Goal: Check status: Check status

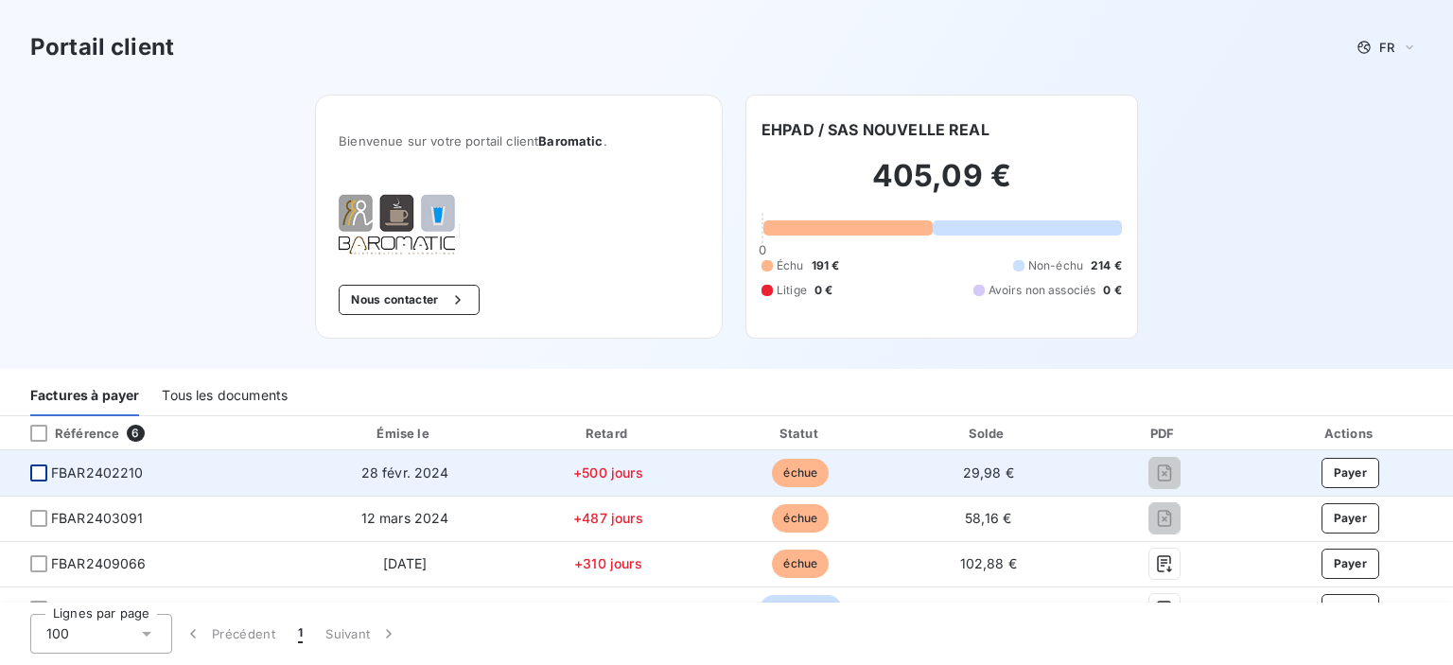
click at [45, 479] on div at bounding box center [38, 473] width 17 height 17
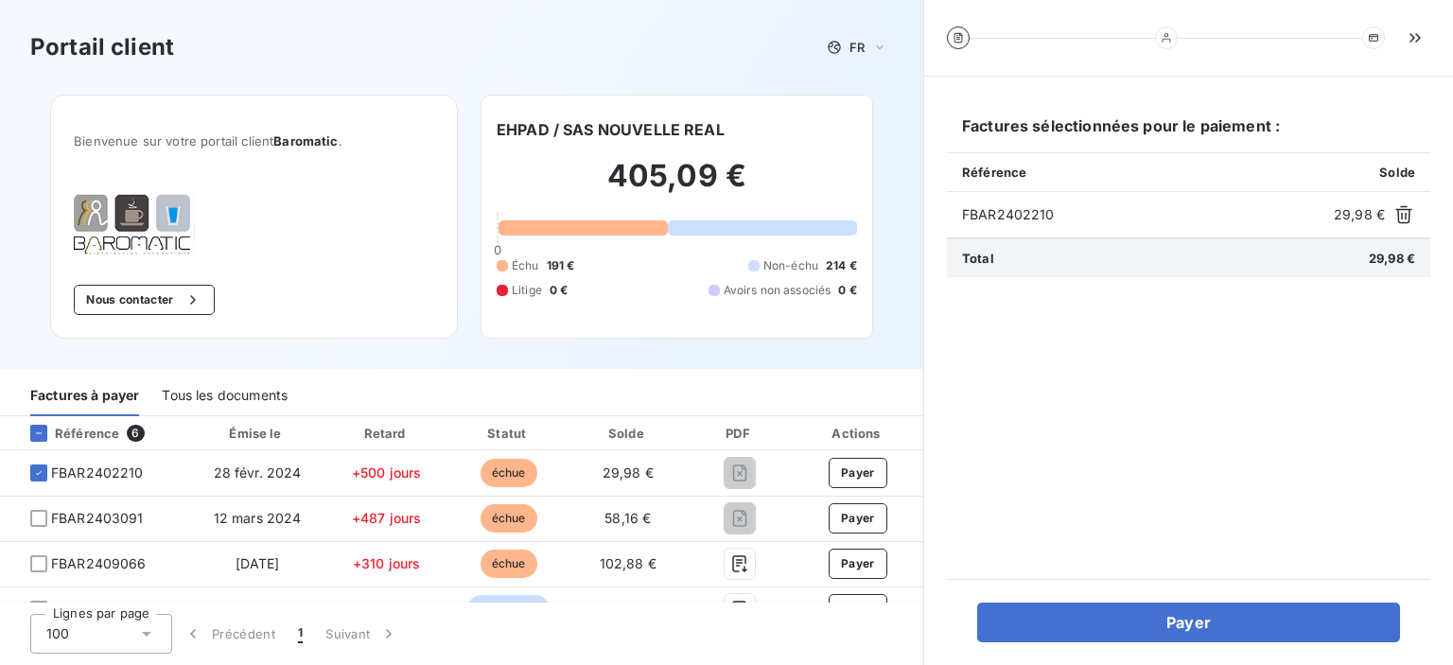
click at [82, 431] on div "Référence" at bounding box center [67, 433] width 104 height 17
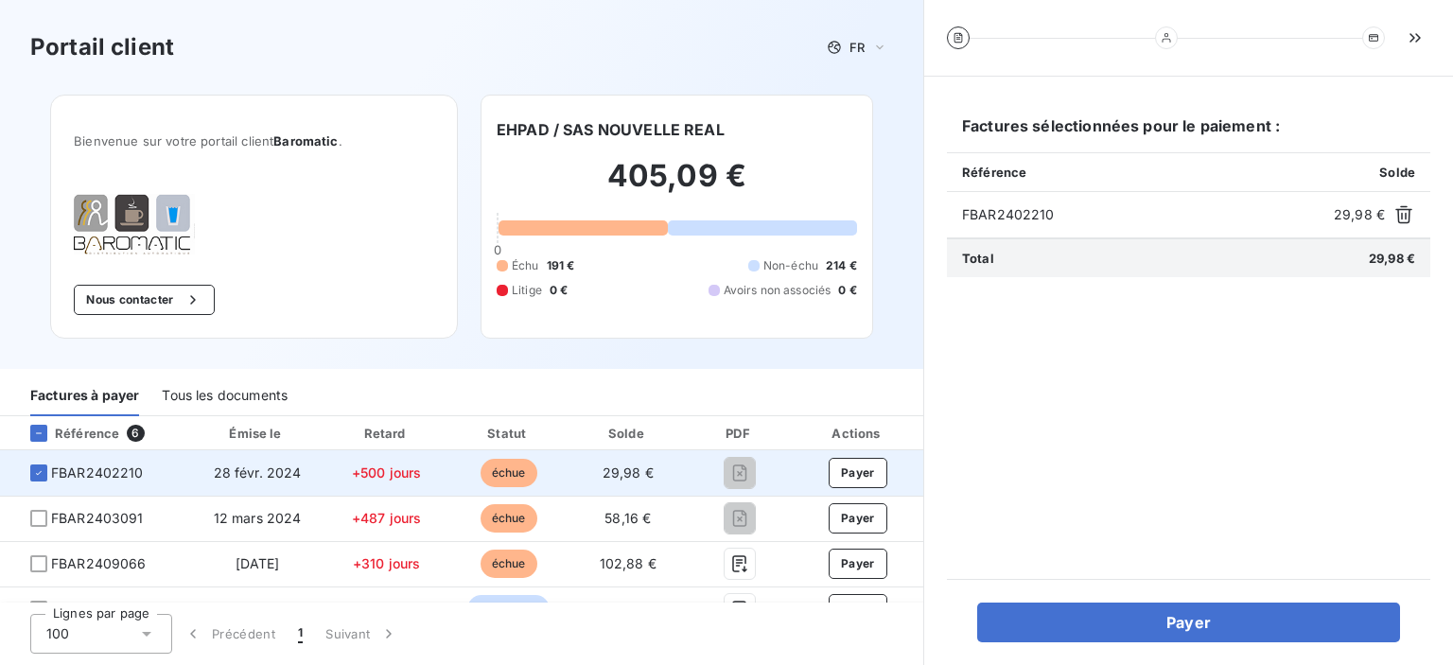
click at [67, 470] on span "FBAR2402210" at bounding box center [97, 473] width 93 height 19
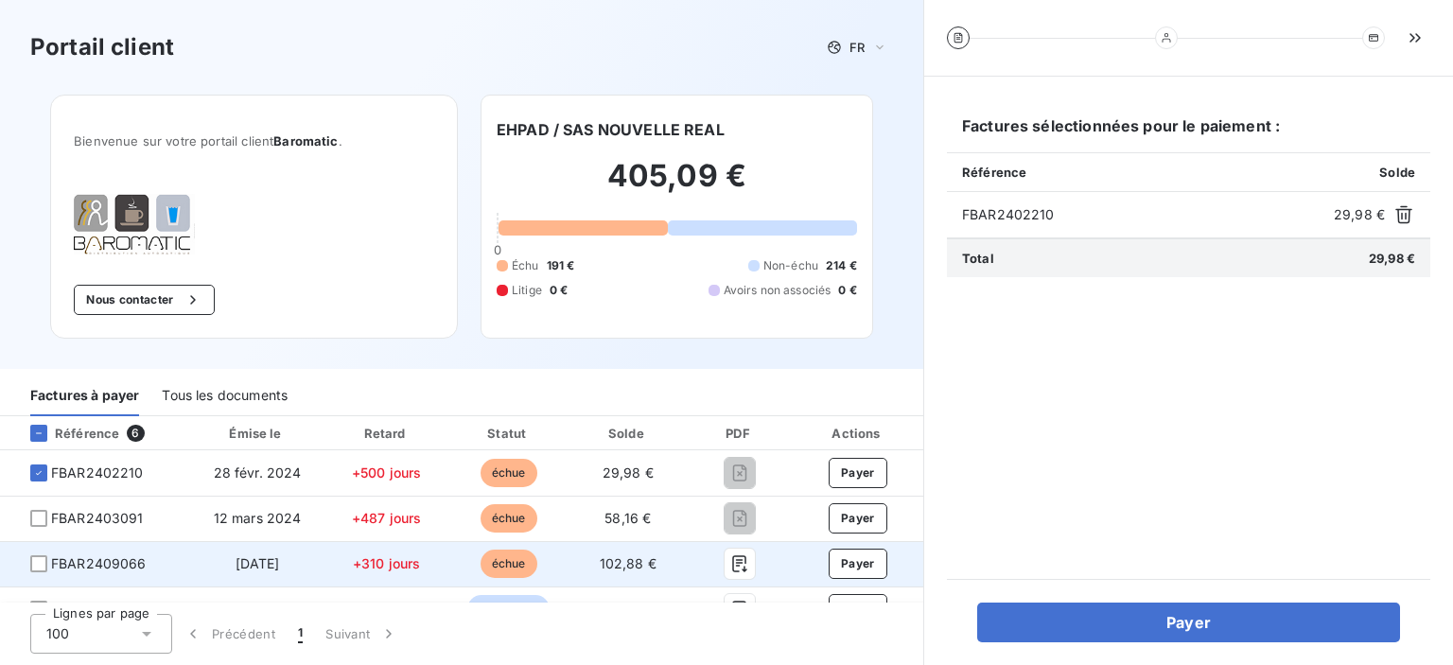
click at [165, 555] on span "FBAR2409066" at bounding box center [95, 564] width 160 height 19
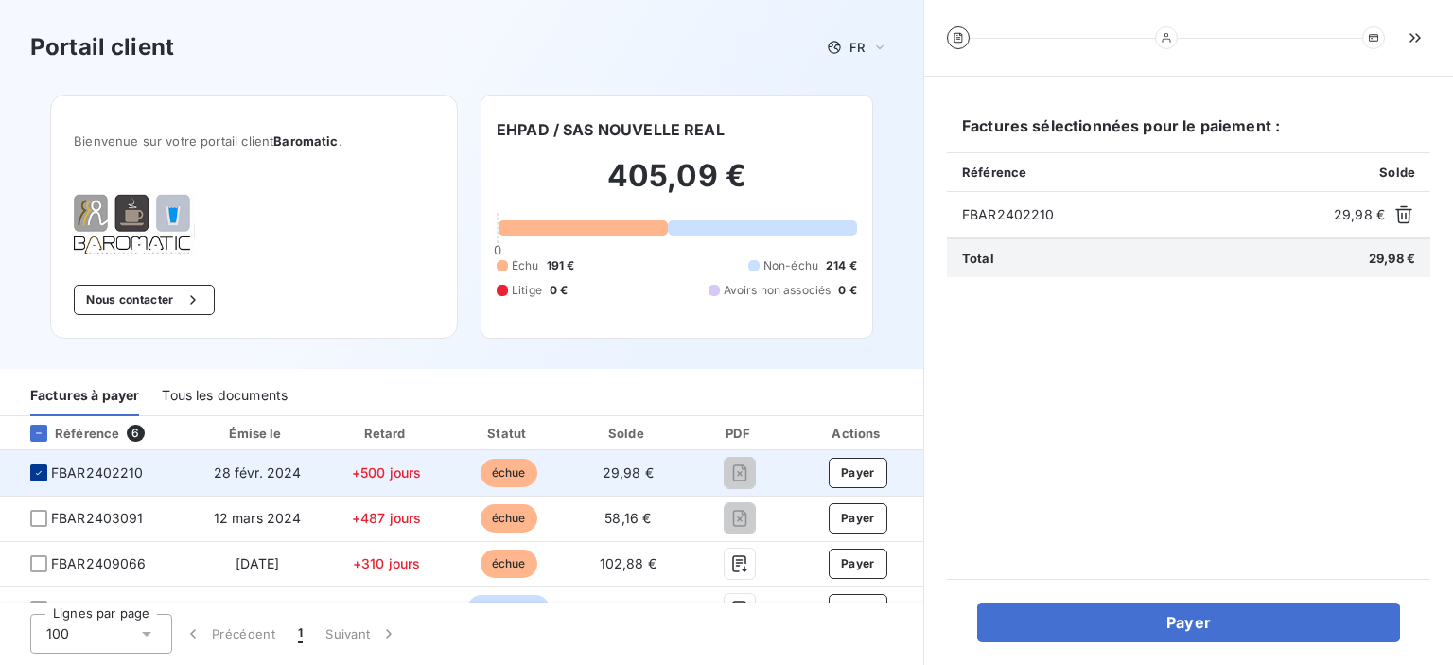
click at [43, 477] on icon at bounding box center [38, 472] width 11 height 11
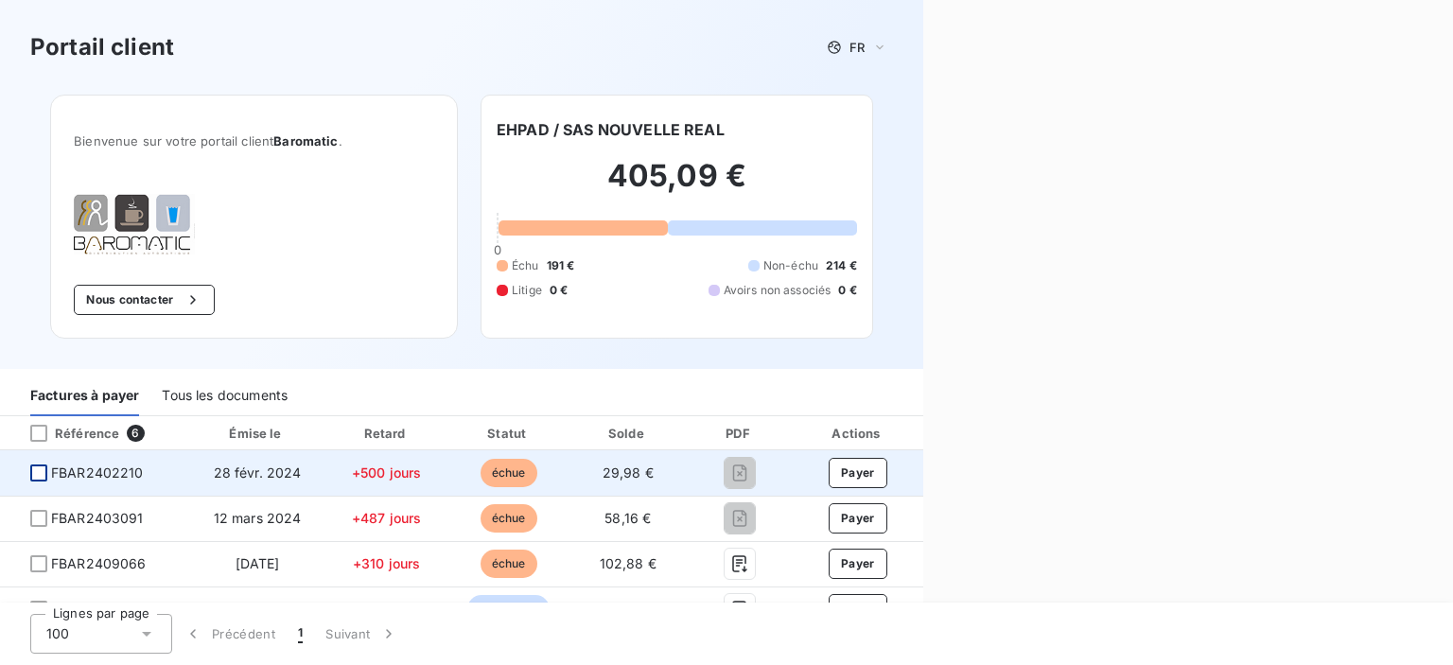
click at [43, 477] on div at bounding box center [38, 473] width 17 height 17
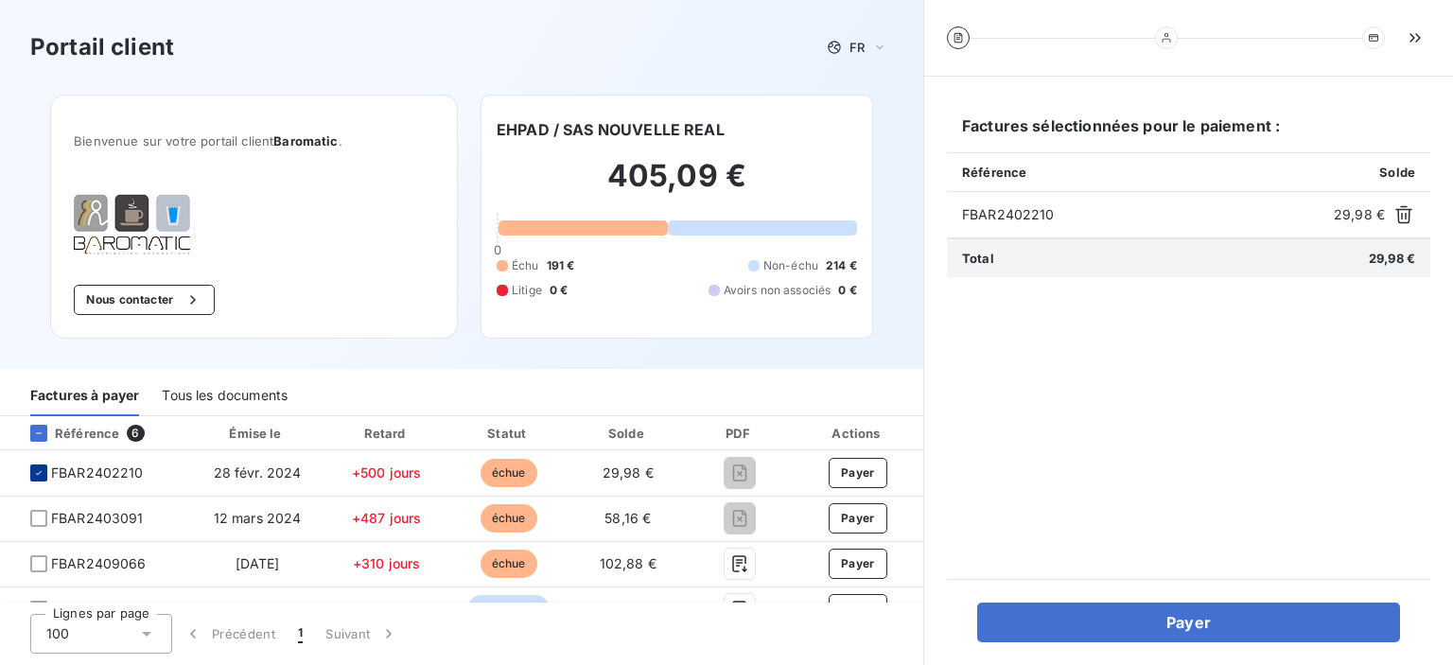
drag, startPoint x: 49, startPoint y: 487, endPoint x: 451, endPoint y: 44, distance: 598.9
click at [451, 44] on div "Portail client FR" at bounding box center [461, 47] width 863 height 34
